Goal: Find specific page/section: Find specific page/section

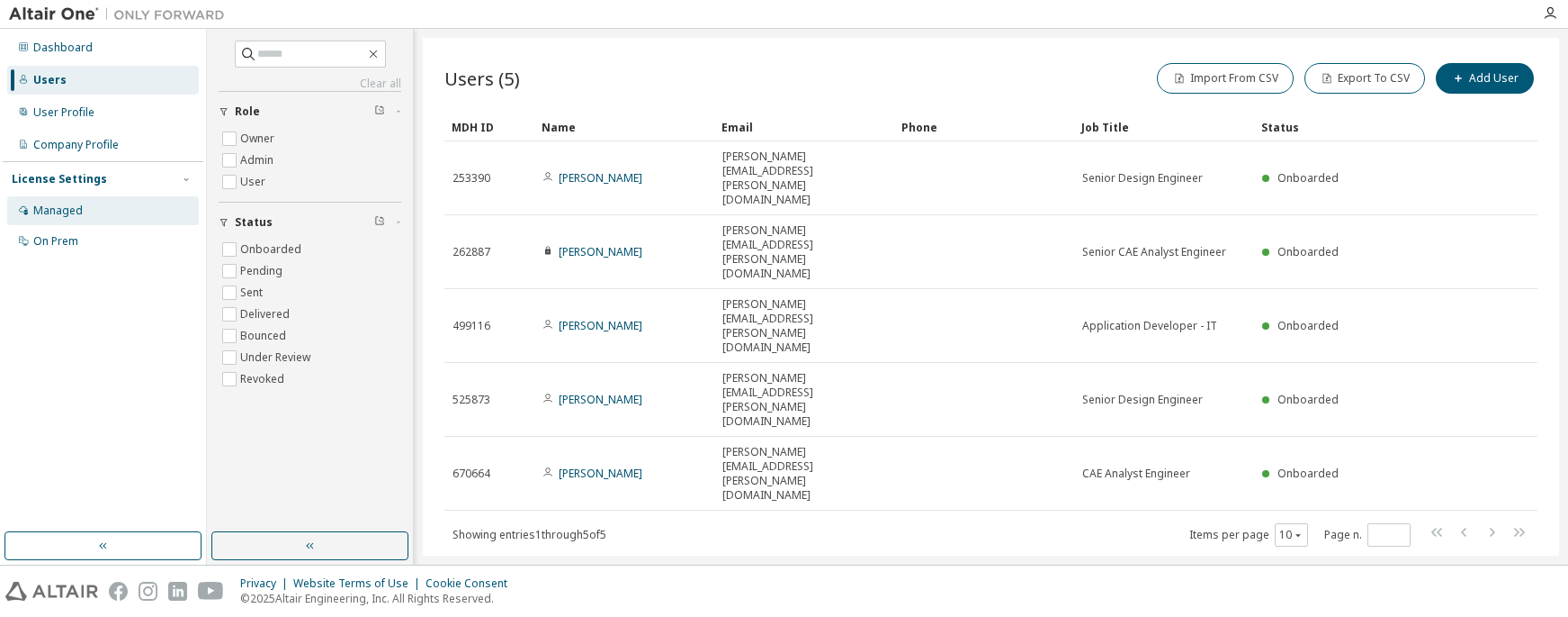
click at [50, 205] on div "Managed" at bounding box center [58, 210] width 50 height 14
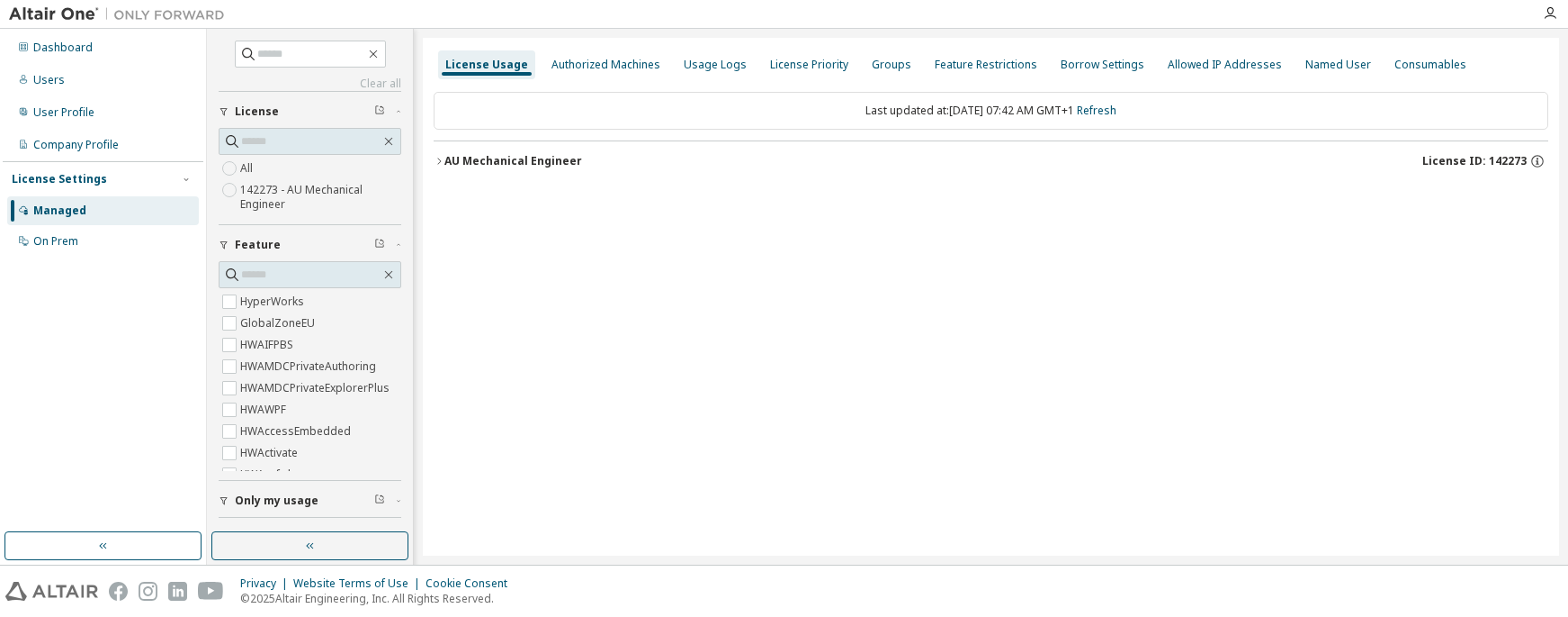
click at [436, 160] on icon "button" at bounding box center [438, 160] width 10 height 11
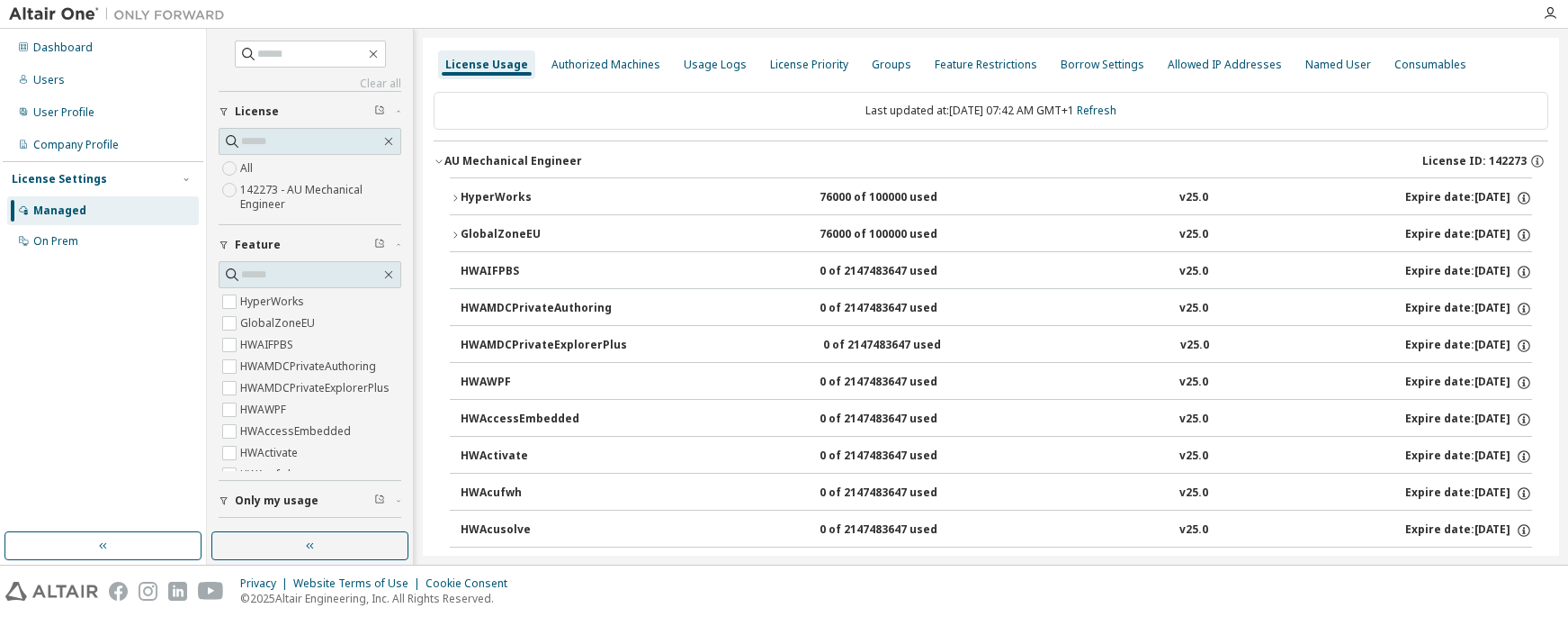
click at [453, 199] on icon "button" at bounding box center [454, 198] width 10 height 11
